Goal: Task Accomplishment & Management: Manage account settings

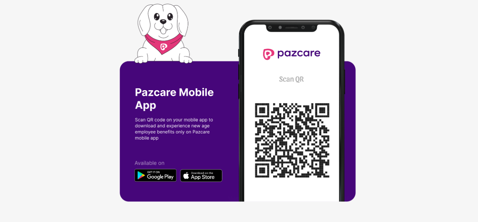
click at [226, 161] on img at bounding box center [239, 111] width 239 height 214
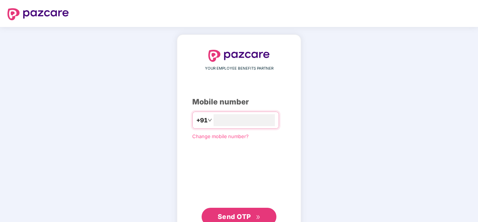
type input "**********"
click at [230, 213] on span "Send OTP" at bounding box center [234, 216] width 33 height 8
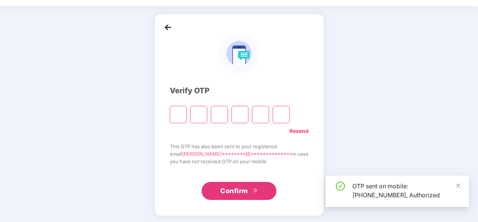
scroll to position [22, 0]
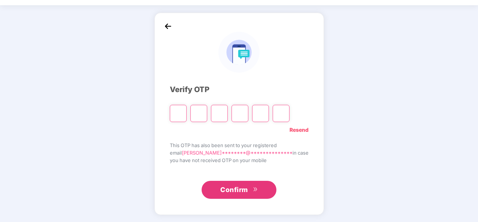
type input "*"
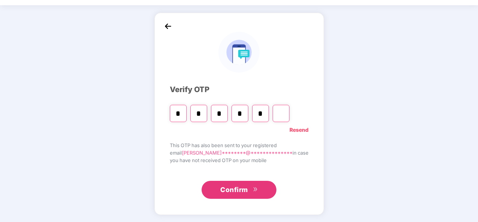
type input "*"
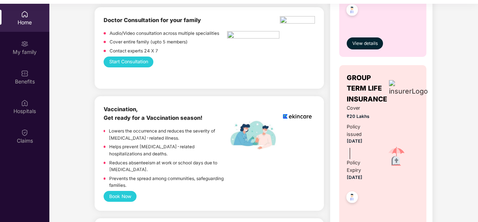
scroll to position [425, 0]
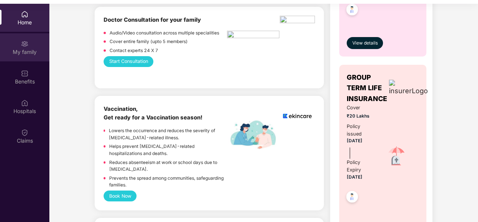
click at [26, 45] on img at bounding box center [24, 43] width 7 height 7
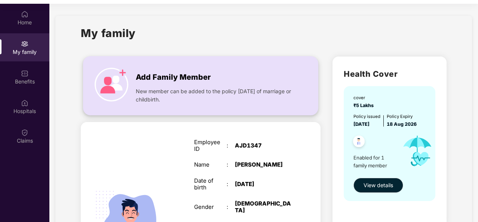
click at [137, 73] on span "Add Family Member" at bounding box center [173, 77] width 75 height 12
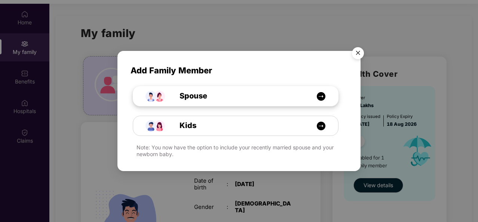
click at [317, 96] on img at bounding box center [321, 96] width 9 height 9
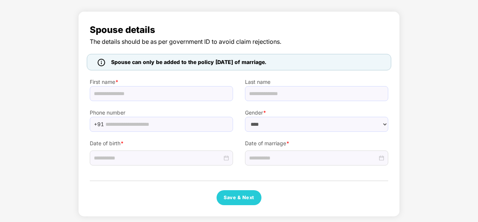
select select "******"
click at [117, 97] on input "text" at bounding box center [161, 93] width 143 height 15
type input "*****"
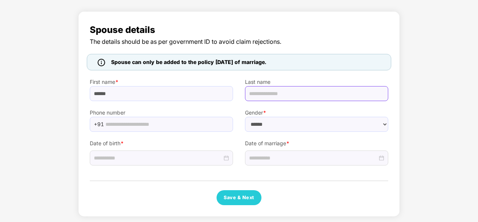
click at [275, 95] on input "text" at bounding box center [316, 93] width 143 height 15
type input "***"
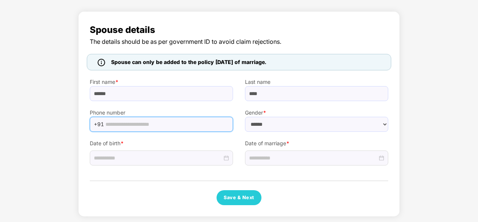
click at [113, 120] on input "text" at bounding box center [167, 124] width 123 height 11
type input "**********"
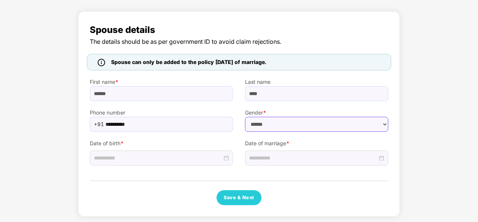
click at [266, 124] on select "****** **** ******" at bounding box center [316, 124] width 143 height 15
click at [245, 117] on select "****** **** ******" at bounding box center [316, 124] width 143 height 15
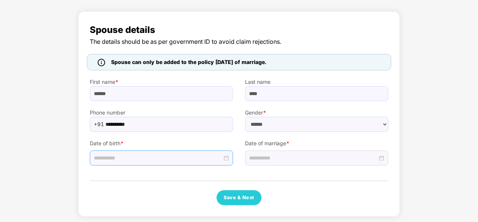
click at [106, 155] on input at bounding box center [158, 158] width 128 height 8
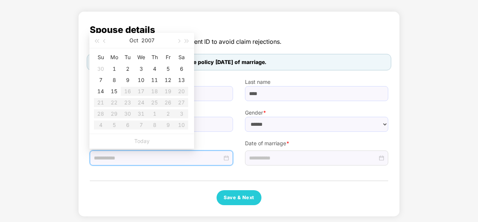
type input "**********"
click at [147, 39] on button "2007" at bounding box center [147, 40] width 13 height 15
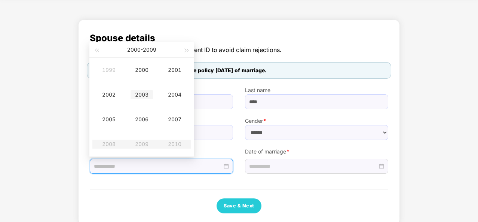
scroll to position [36, 0]
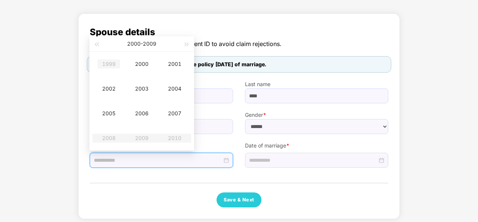
type input "**********"
click at [97, 45] on button "button" at bounding box center [96, 43] width 8 height 15
type input "**********"
click at [142, 138] on div "1999" at bounding box center [142, 138] width 22 height 9
type input "**********"
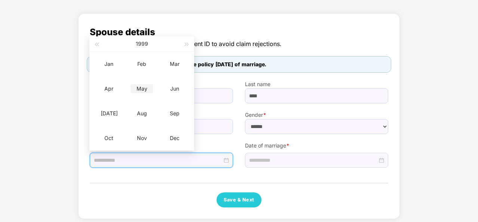
click at [141, 89] on div "May" at bounding box center [142, 88] width 22 height 9
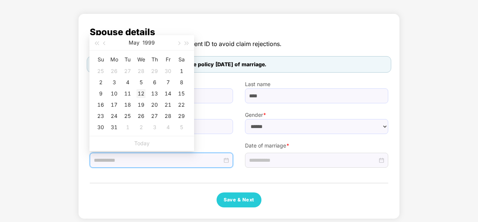
type input "**********"
click at [141, 94] on div "12" at bounding box center [141, 93] width 9 height 9
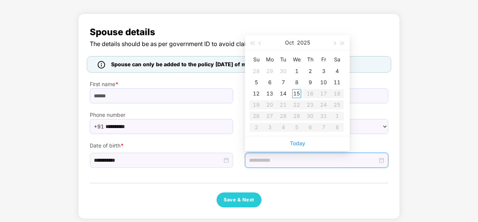
click at [258, 159] on input at bounding box center [313, 160] width 128 height 8
type input "**********"
click at [304, 41] on button "2025" at bounding box center [303, 42] width 13 height 15
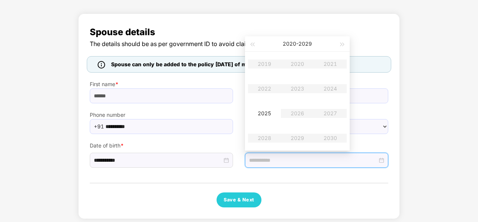
click at [265, 64] on table "2019 2020 2021 2022 2023 2024 2025 2026 2027 2028 2029 2030" at bounding box center [297, 101] width 99 height 99
click at [261, 63] on table "2019 2020 2021 2022 2023 2024 2025 2026 2027 2028 2029 2030" at bounding box center [297, 101] width 99 height 99
click at [252, 44] on span "button" at bounding box center [252, 45] width 4 height 4
click at [299, 136] on table "2009 2010 2011 2012 2013 2014 2015 2016 2017 2018 2019 2020" at bounding box center [297, 101] width 99 height 99
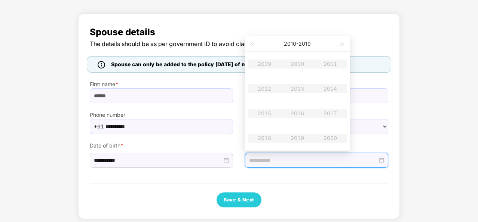
click at [299, 136] on table "2009 2010 2011 2012 2013 2014 2015 2016 2017 2018 2019 2020" at bounding box center [297, 101] width 99 height 99
click at [261, 154] on div at bounding box center [316, 160] width 143 height 15
click at [382, 159] on div at bounding box center [316, 160] width 135 height 8
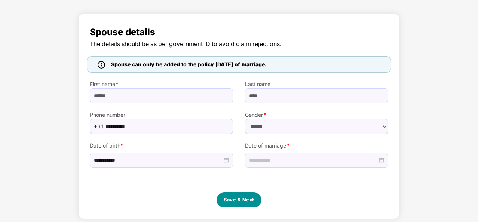
click at [248, 200] on button "Save & Next" at bounding box center [239, 199] width 45 height 15
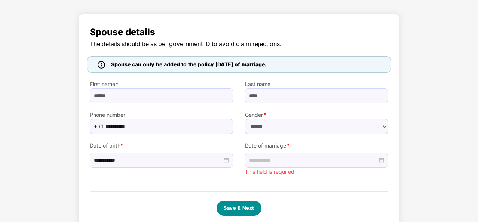
click at [248, 201] on button "Save & Next" at bounding box center [239, 208] width 45 height 15
click at [238, 211] on button "Save & Next" at bounding box center [239, 208] width 45 height 15
drag, startPoint x: 233, startPoint y: 210, endPoint x: 230, endPoint y: 205, distance: 6.1
click at [230, 205] on button "Save & Next" at bounding box center [239, 208] width 45 height 15
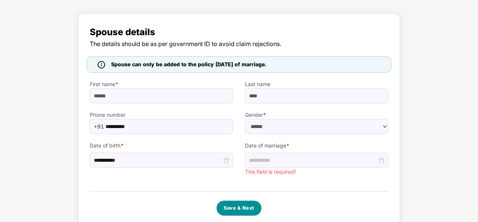
click at [230, 205] on button "Save & Next" at bounding box center [239, 208] width 45 height 15
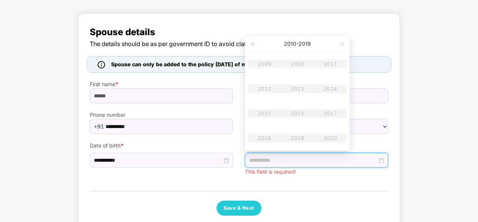
click at [261, 158] on input at bounding box center [313, 160] width 128 height 8
click at [299, 42] on button "[DATE] - [DATE]" at bounding box center [297, 43] width 27 height 15
click at [253, 46] on button "button" at bounding box center [252, 43] width 8 height 15
click at [338, 46] on div "[DATE] - [DATE]" at bounding box center [297, 43] width 82 height 15
click at [342, 44] on span "button" at bounding box center [343, 45] width 4 height 4
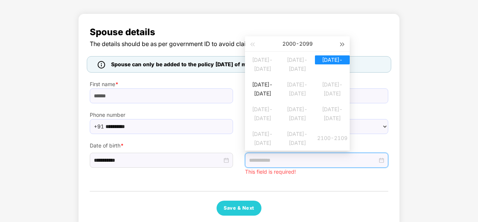
click at [342, 44] on span "button" at bounding box center [343, 45] width 4 height 4
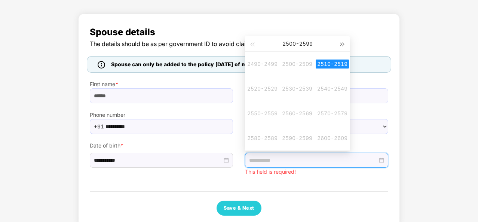
click at [342, 44] on span "button" at bounding box center [343, 45] width 4 height 4
click at [252, 44] on span "button" at bounding box center [252, 45] width 4 height 4
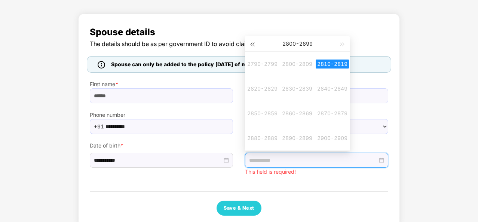
click at [252, 44] on span "button" at bounding box center [252, 45] width 4 height 4
click at [250, 43] on button "button" at bounding box center [252, 43] width 8 height 15
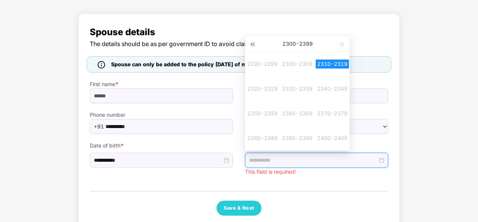
click at [250, 43] on button "button" at bounding box center [252, 43] width 8 height 15
type input "**********"
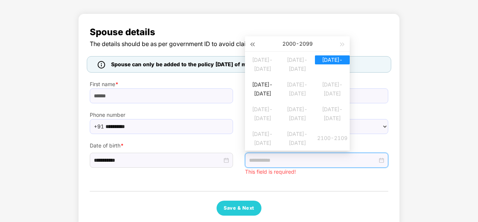
click at [254, 44] on span "button" at bounding box center [252, 45] width 4 height 4
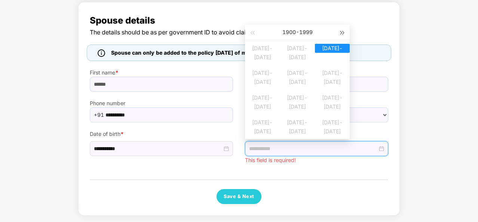
click at [343, 35] on button "button" at bounding box center [343, 32] width 8 height 15
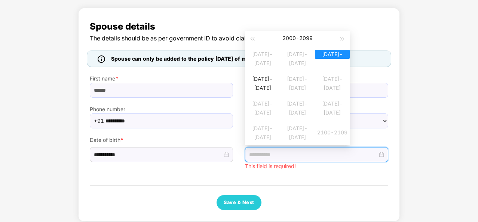
scroll to position [41, 0]
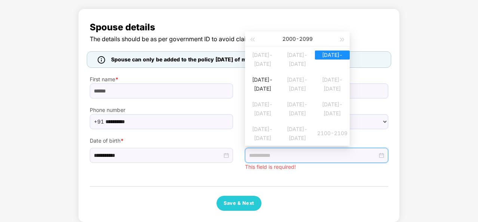
click at [333, 59] on table "[DATE]-[DATE] [DATE]-[DATE] [DATE]-[DATE] [DATE]-[DATE] [DATE]-[DATE] [DATE]-[D…" at bounding box center [297, 96] width 105 height 99
drag, startPoint x: 333, startPoint y: 59, endPoint x: 277, endPoint y: 155, distance: 110.2
click at [277, 155] on body "**********" at bounding box center [239, 70] width 478 height 222
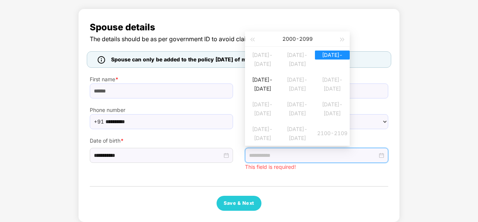
click at [277, 155] on input at bounding box center [313, 155] width 128 height 8
click at [345, 200] on div "Save & Next" at bounding box center [239, 203] width 299 height 15
drag, startPoint x: 345, startPoint y: 200, endPoint x: 363, endPoint y: 189, distance: 21.0
click at [345, 200] on div "Save & Next" at bounding box center [239, 203] width 299 height 15
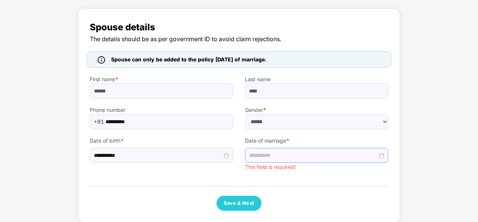
click at [382, 152] on div at bounding box center [316, 155] width 135 height 8
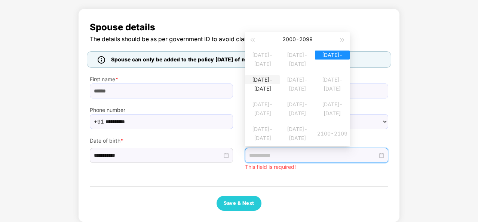
type input "**********"
click at [257, 84] on div "[DATE]-[DATE]" at bounding box center [262, 79] width 35 height 9
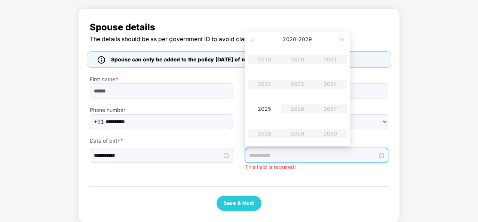
type input "**********"
click at [268, 109] on div "2025" at bounding box center [264, 108] width 22 height 9
type input "**********"
click at [330, 107] on div "Sep" at bounding box center [330, 108] width 22 height 9
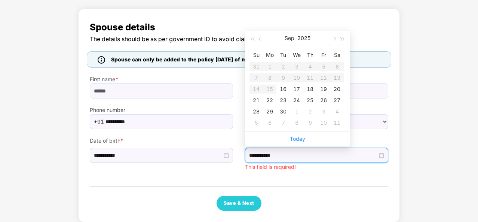
type input "**********"
click at [260, 37] on span "button" at bounding box center [261, 39] width 4 height 4
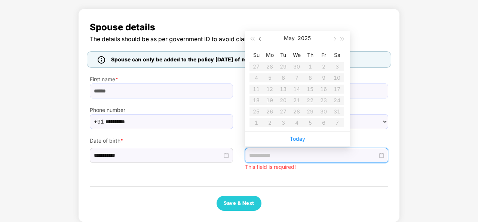
click at [260, 37] on span "button" at bounding box center [261, 39] width 4 height 4
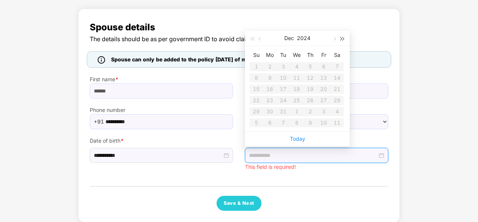
click at [342, 38] on span "button" at bounding box center [343, 39] width 4 height 4
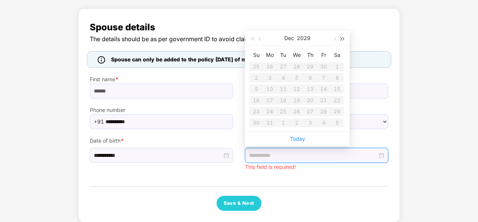
click at [342, 38] on span "button" at bounding box center [343, 39] width 4 height 4
click at [255, 158] on input at bounding box center [313, 155] width 128 height 8
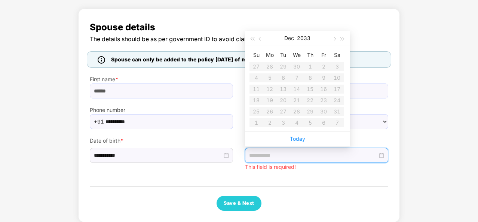
click at [317, 186] on div at bounding box center [239, 186] width 299 height 1
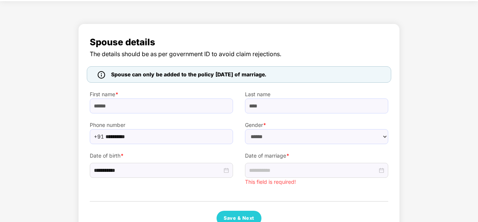
scroll to position [48, 0]
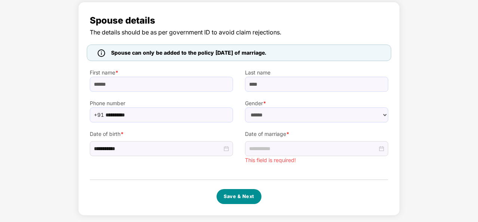
click at [227, 197] on button "Save & Next" at bounding box center [239, 196] width 45 height 15
click at [233, 195] on button "Save & Next" at bounding box center [239, 196] width 45 height 15
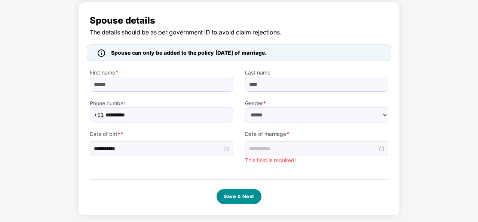
click at [233, 195] on button "Save & Next" at bounding box center [239, 196] width 45 height 15
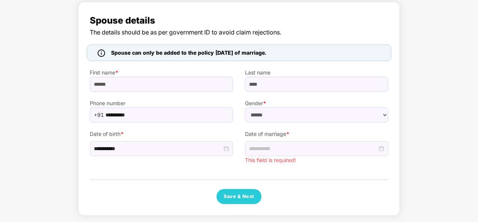
scroll to position [0, 0]
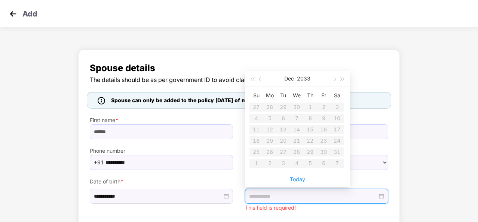
click at [311, 195] on input at bounding box center [313, 196] width 128 height 8
click at [260, 79] on span "button" at bounding box center [261, 79] width 4 height 4
click at [303, 76] on button "2033" at bounding box center [303, 78] width 13 height 15
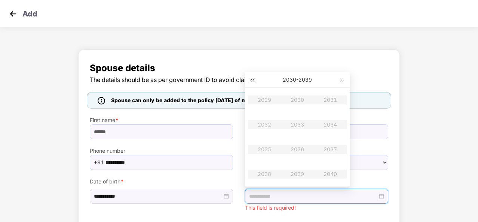
click at [252, 80] on span "button" at bounding box center [252, 81] width 4 height 4
click at [305, 79] on button "[DATE] - [DATE]" at bounding box center [297, 79] width 27 height 15
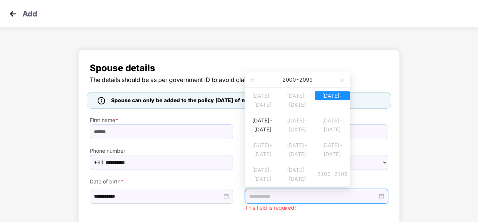
click at [291, 79] on div "[DATE] - [DATE]" at bounding box center [297, 79] width 82 height 15
click at [325, 103] on table "[DATE]-[DATE] [DATE]-[DATE] [DATE]-[DATE] [DATE]-[DATE] [DATE]-[DATE] [DATE]-[D…" at bounding box center [297, 137] width 105 height 99
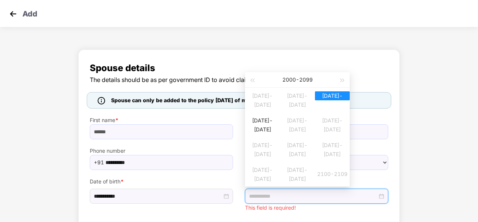
click at [325, 103] on table "[DATE]-[DATE] [DATE]-[DATE] [DATE]-[DATE] [DATE]-[DATE] [DATE]-[DATE] [DATE]-[D…" at bounding box center [297, 137] width 105 height 99
click at [274, 195] on input at bounding box center [313, 196] width 128 height 8
type input "**********"
click at [251, 78] on button "button" at bounding box center [252, 79] width 8 height 15
click at [339, 79] on button "button" at bounding box center [343, 79] width 8 height 15
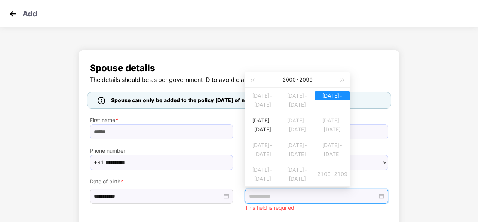
click at [288, 80] on div "[DATE] - [DATE]" at bounding box center [297, 79] width 82 height 15
type input "**********"
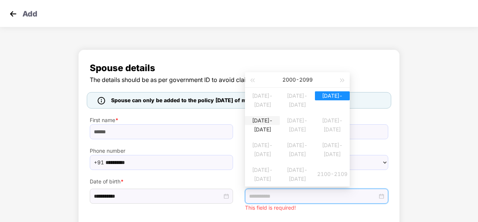
type input "**********"
click at [277, 124] on div "[DATE]-[DATE]" at bounding box center [262, 120] width 35 height 9
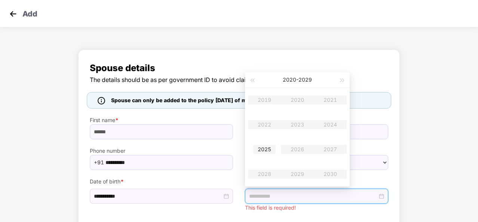
type input "**********"
click at [264, 149] on div "2025" at bounding box center [264, 149] width 22 height 9
type input "**********"
click at [329, 150] on div "Sep" at bounding box center [330, 149] width 22 height 9
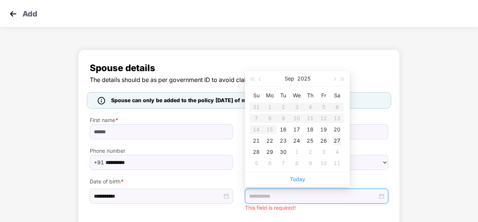
type input "**********"
click at [337, 138] on div "27" at bounding box center [337, 140] width 9 height 9
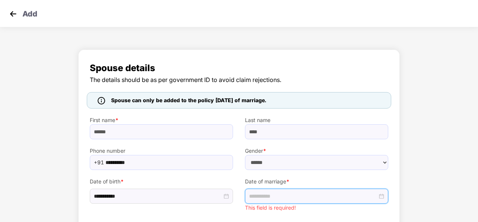
click at [380, 197] on div at bounding box center [316, 196] width 135 height 8
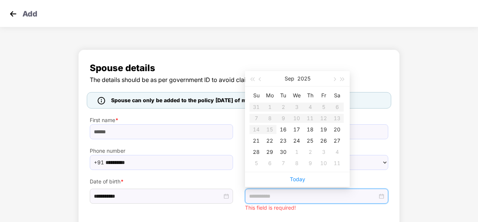
type input "**********"
click at [262, 79] on span "button" at bounding box center [261, 79] width 4 height 4
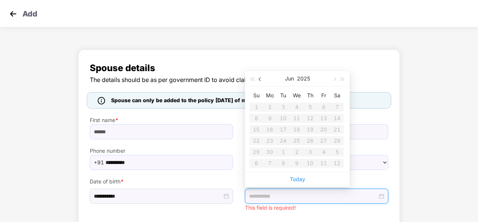
click at [262, 79] on span "button" at bounding box center [261, 79] width 4 height 4
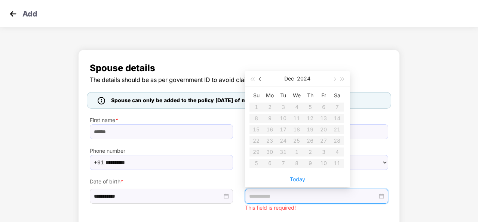
click at [262, 79] on span "button" at bounding box center [261, 79] width 4 height 4
click at [295, 137] on table "Su Mo Tu We Th Fr Sa 28 29 30 31 1 2 3 4 5 6 7 8 9 10 11 12 13 14 15 16 17 18 1…" at bounding box center [297, 128] width 94 height 79
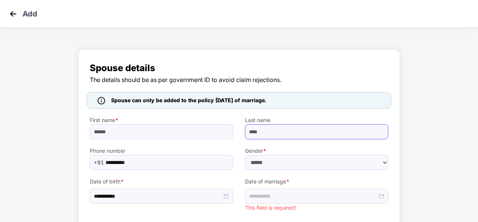
click at [368, 124] on input "***" at bounding box center [316, 131] width 143 height 15
click at [10, 12] on img at bounding box center [12, 13] width 11 height 11
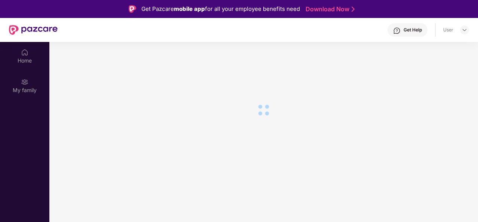
scroll to position [38, 0]
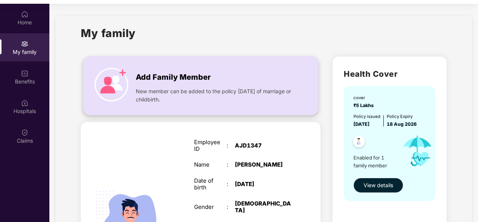
click at [153, 74] on span "Add Family Member" at bounding box center [173, 77] width 75 height 12
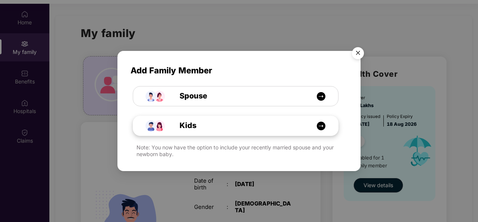
click at [324, 125] on img at bounding box center [321, 125] width 9 height 9
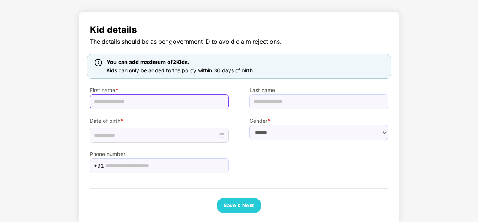
click at [108, 102] on input "text" at bounding box center [159, 101] width 139 height 15
type input "*********"
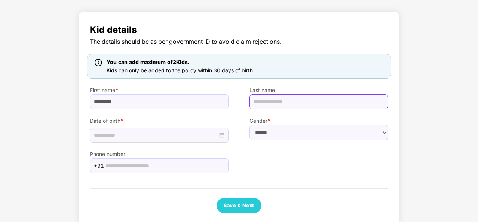
click at [281, 97] on input "text" at bounding box center [319, 101] width 139 height 15
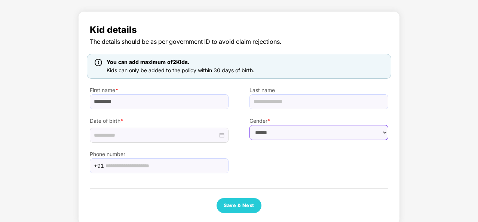
click at [279, 134] on select "****** **** ******" at bounding box center [319, 132] width 139 height 15
select select "****"
click at [250, 125] on select "****** **** ******" at bounding box center [319, 132] width 139 height 15
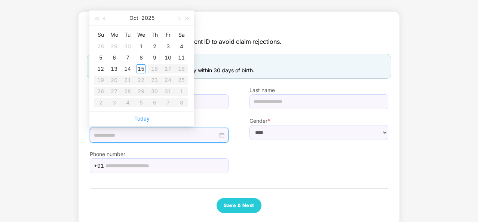
click at [198, 137] on input at bounding box center [156, 135] width 124 height 8
type input "**********"
click at [102, 17] on button "button" at bounding box center [105, 17] width 8 height 15
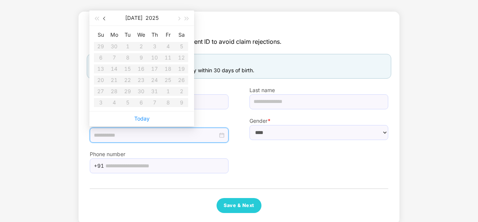
click at [102, 17] on button "button" at bounding box center [105, 17] width 8 height 15
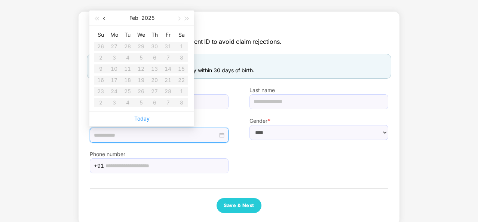
click at [102, 17] on button "button" at bounding box center [105, 17] width 8 height 15
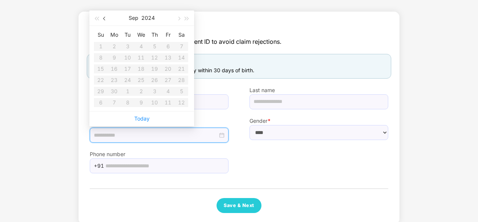
click at [102, 17] on button "button" at bounding box center [105, 17] width 8 height 15
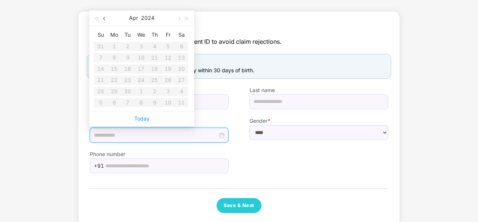
click at [102, 17] on button "button" at bounding box center [105, 17] width 8 height 15
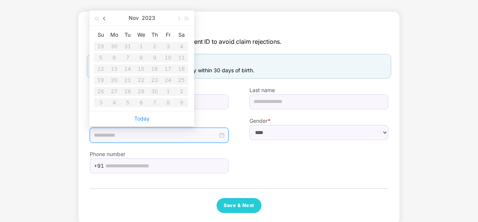
click at [102, 17] on button "button" at bounding box center [105, 17] width 8 height 15
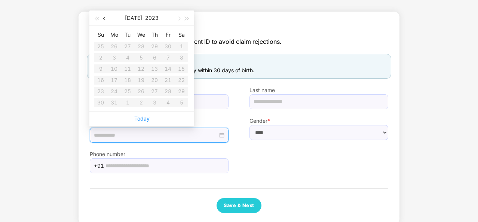
click at [102, 17] on button "button" at bounding box center [105, 17] width 8 height 15
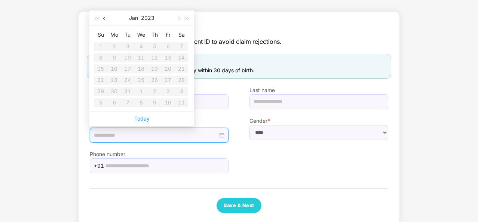
click at [102, 17] on button "button" at bounding box center [105, 17] width 8 height 15
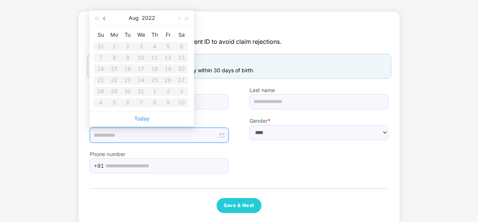
click at [102, 17] on button "button" at bounding box center [105, 17] width 8 height 15
click at [104, 17] on span "button" at bounding box center [105, 19] width 4 height 4
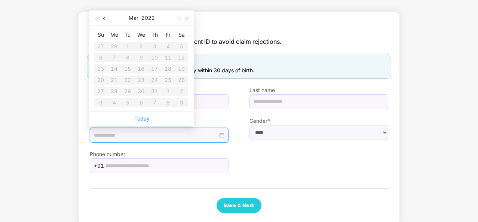
click at [104, 17] on span "button" at bounding box center [105, 19] width 4 height 4
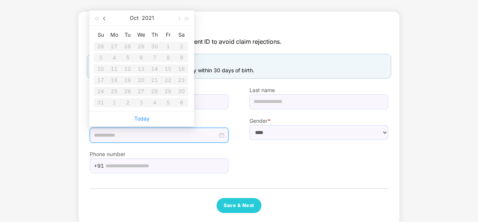
click at [104, 17] on span "button" at bounding box center [105, 19] width 4 height 4
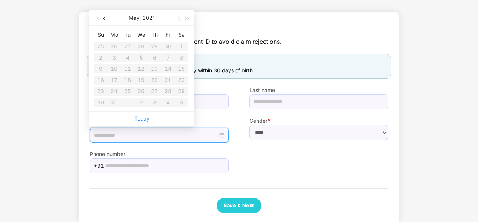
click at [104, 17] on span "button" at bounding box center [105, 19] width 4 height 4
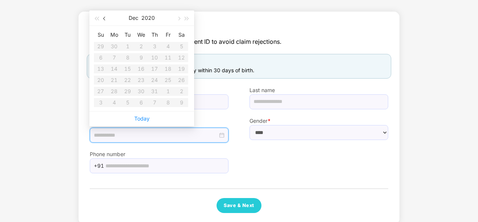
click at [104, 17] on span "button" at bounding box center [105, 19] width 4 height 4
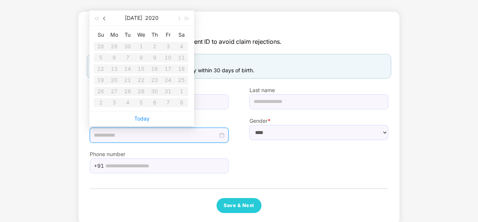
click at [104, 17] on span "button" at bounding box center [105, 19] width 4 height 4
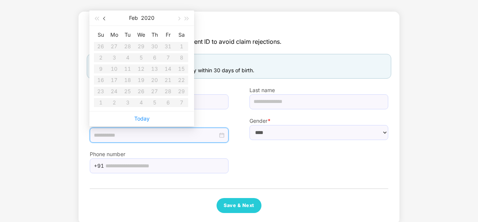
click at [104, 17] on span "button" at bounding box center [105, 19] width 4 height 4
click at [166, 80] on table "Su Mo Tu We Th Fr Sa 27 28 29 30 31 1 2 3 4 5 6 7 8 9 10 11 12 13 14 15 16 17 1…" at bounding box center [141, 68] width 94 height 79
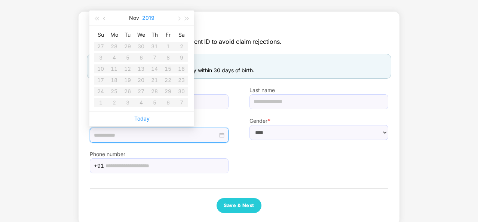
click at [144, 16] on button "2019" at bounding box center [148, 17] width 12 height 15
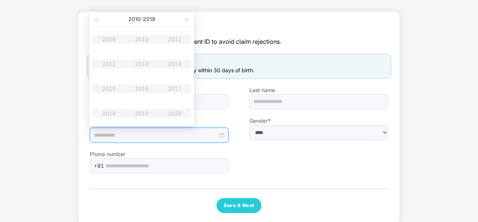
click at [144, 16] on button "[DATE] - [DATE]" at bounding box center [141, 19] width 27 height 15
click at [218, 94] on input "*********" at bounding box center [159, 101] width 139 height 15
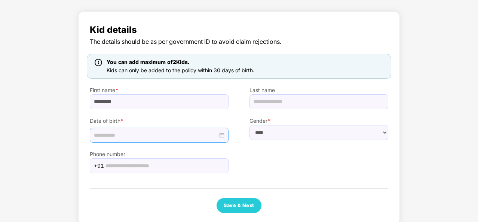
click at [179, 134] on input at bounding box center [156, 135] width 124 height 8
drag, startPoint x: 179, startPoint y: 134, endPoint x: 206, endPoint y: 153, distance: 33.2
click at [179, 134] on input at bounding box center [156, 135] width 124 height 8
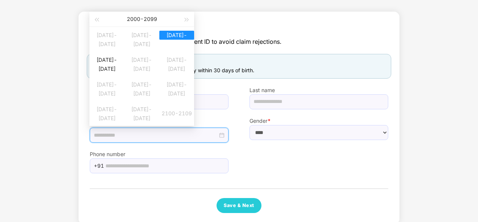
click at [228, 155] on label "Phone number" at bounding box center [159, 154] width 139 height 8
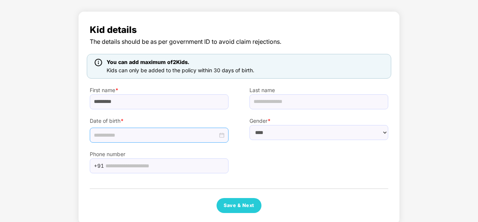
click at [223, 138] on div at bounding box center [159, 135] width 131 height 8
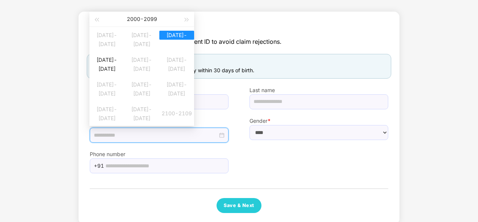
click at [223, 138] on div at bounding box center [159, 135] width 131 height 8
click at [186, 17] on button "button" at bounding box center [187, 19] width 8 height 15
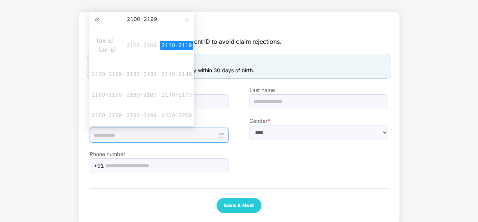
click at [99, 21] on button "button" at bounding box center [96, 19] width 8 height 15
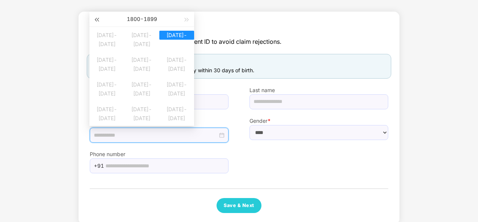
click at [99, 21] on button "button" at bounding box center [96, 19] width 8 height 15
click at [186, 16] on button "button" at bounding box center [187, 19] width 8 height 15
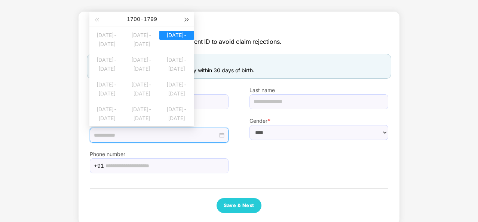
click at [186, 16] on button "button" at bounding box center [187, 19] width 8 height 15
type input "**********"
click at [103, 63] on div "[DATE]-[DATE]" at bounding box center [106, 59] width 35 height 9
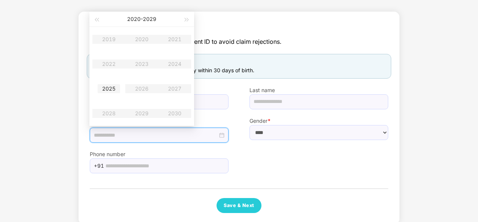
type input "**********"
click at [106, 39] on table "2019 2020 2021 2022 2023 2024 2025 2026 2027 2028 2029 2030" at bounding box center [141, 76] width 99 height 99
click at [135, 17] on button "[DATE] - [DATE]" at bounding box center [141, 19] width 29 height 15
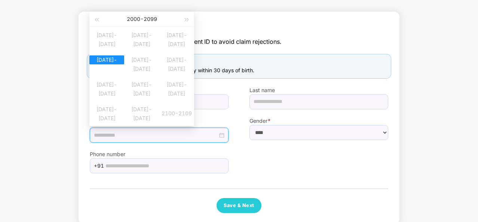
click at [192, 176] on div "Kid details The details should be as per government ID to avoid claim rejection…" at bounding box center [239, 118] width 299 height 190
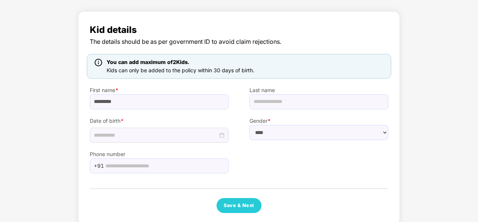
click at [278, 161] on div "Phone number +91" at bounding box center [239, 158] width 320 height 31
click at [222, 134] on div at bounding box center [159, 135] width 131 height 8
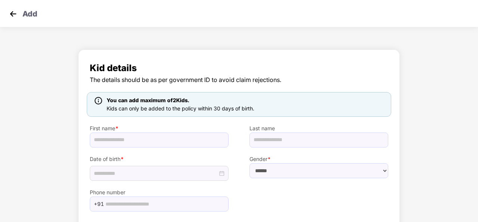
scroll to position [38, 0]
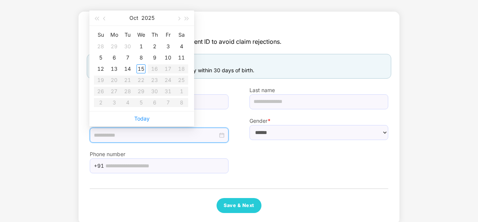
click at [105, 134] on input at bounding box center [156, 135] width 124 height 8
type input "**********"
click at [147, 18] on button "2025" at bounding box center [147, 17] width 13 height 15
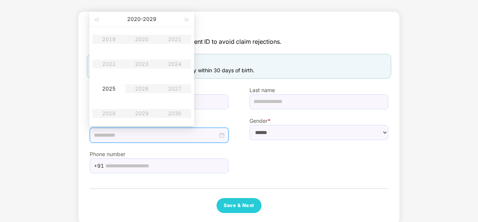
click at [111, 37] on table "2019 2020 2021 2022 2023 2024 2025 2026 2027 2028 2029 2030" at bounding box center [141, 76] width 99 height 99
click at [152, 19] on button "[DATE] - [DATE]" at bounding box center [141, 19] width 29 height 15
click at [213, 151] on label "Phone number" at bounding box center [159, 154] width 139 height 8
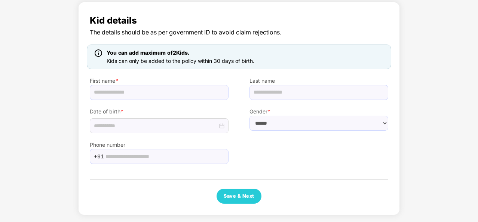
scroll to position [0, 0]
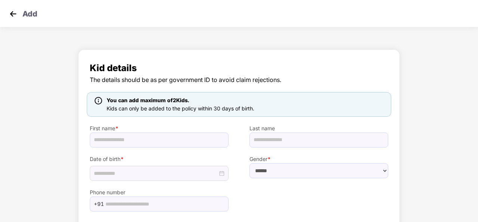
click at [35, 23] on div "Add" at bounding box center [239, 13] width 478 height 27
click at [10, 13] on img at bounding box center [12, 13] width 11 height 11
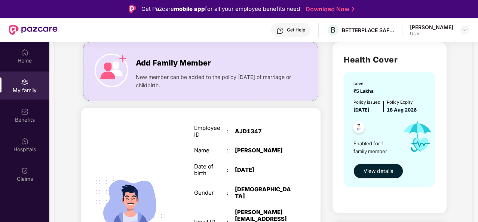
scroll to position [54, 0]
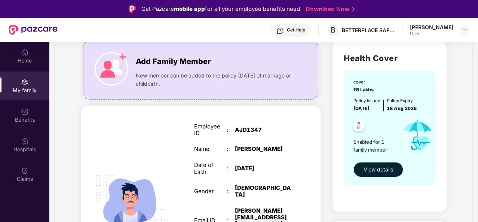
click at [380, 168] on span "View details" at bounding box center [379, 169] width 30 height 8
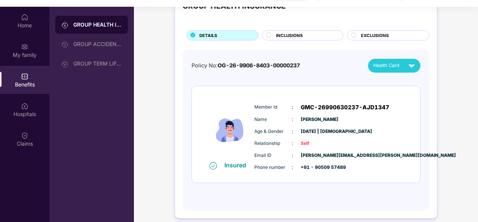
scroll to position [42, 0]
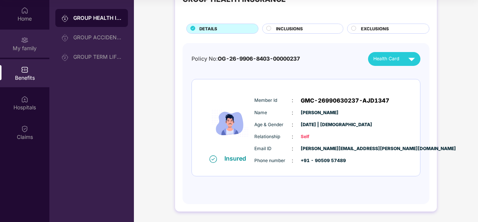
click at [25, 46] on div "My family" at bounding box center [24, 48] width 49 height 7
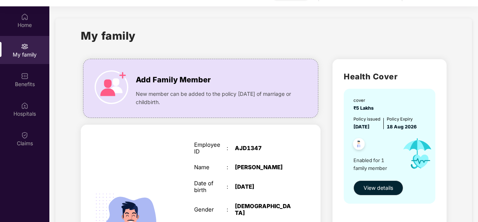
scroll to position [35, 0]
click at [374, 184] on span "View details" at bounding box center [379, 188] width 30 height 8
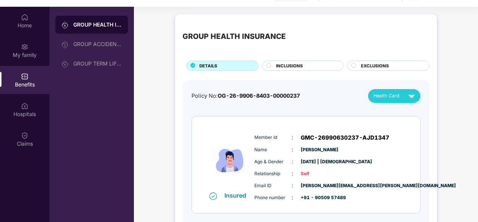
click at [294, 67] on span "INCLUSIONS" at bounding box center [289, 65] width 27 height 7
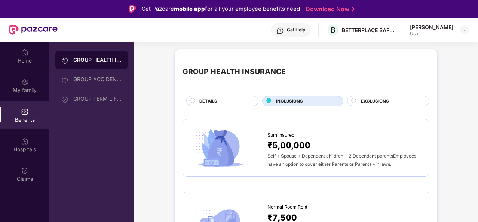
click at [381, 102] on span "EXCLUSIONS" at bounding box center [375, 101] width 28 height 7
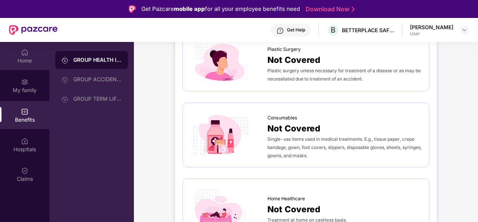
click at [29, 60] on div "Home" at bounding box center [24, 60] width 49 height 7
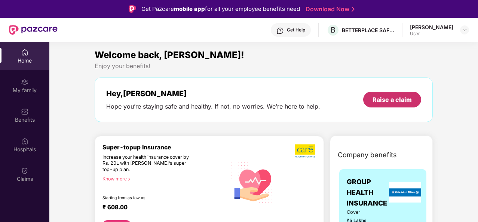
click at [398, 101] on div "Raise a claim" at bounding box center [392, 99] width 39 height 8
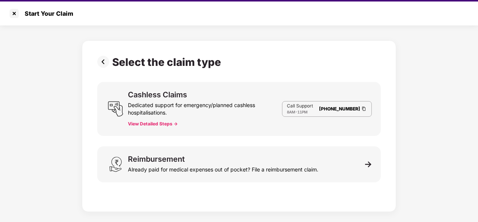
scroll to position [18, 0]
